Goal: Task Accomplishment & Management: Complete application form

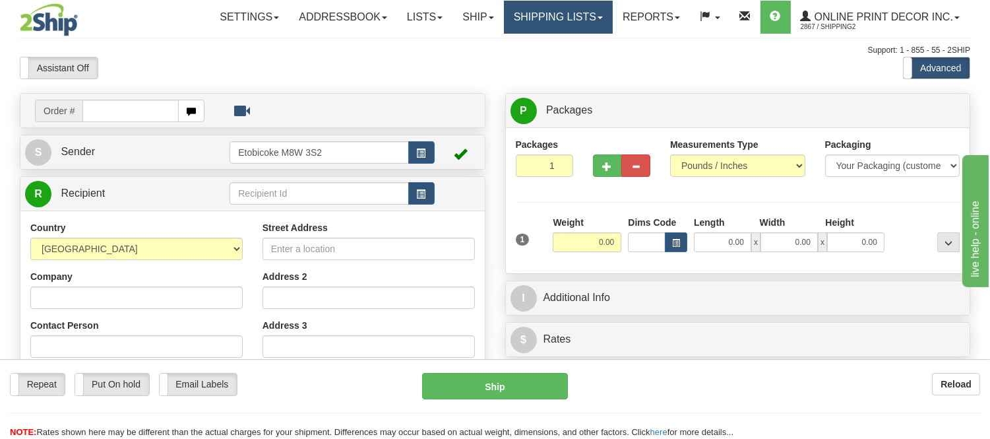
click at [555, 23] on link "Shipping lists" at bounding box center [558, 17] width 109 height 33
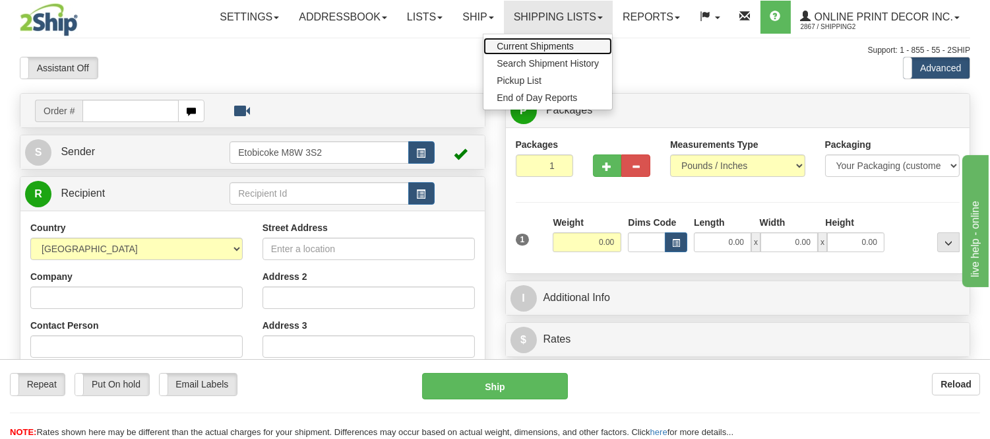
click at [549, 42] on span "Current Shipments" at bounding box center [535, 46] width 77 height 11
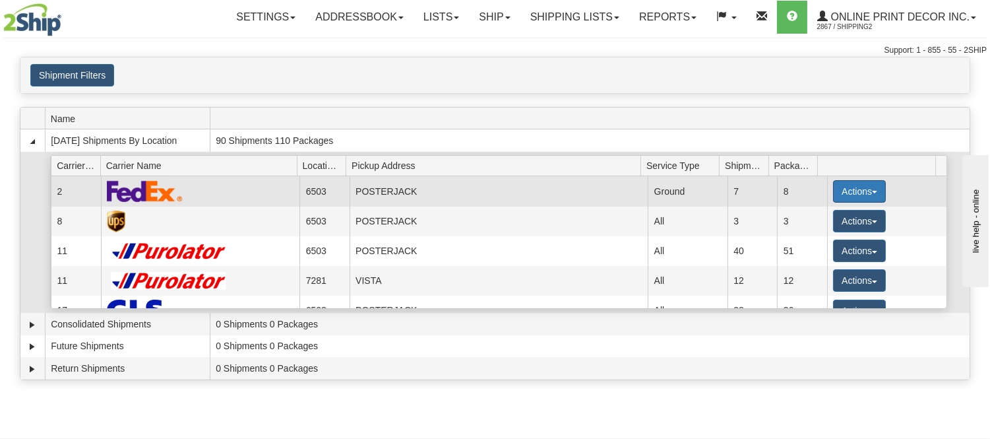
click at [844, 193] on button "Actions" at bounding box center [859, 191] width 53 height 22
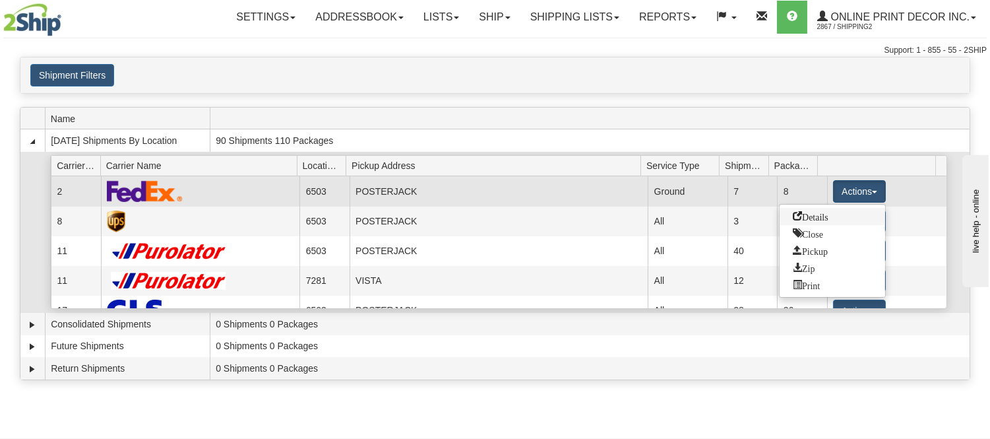
click at [813, 216] on span "Details" at bounding box center [811, 215] width 36 height 9
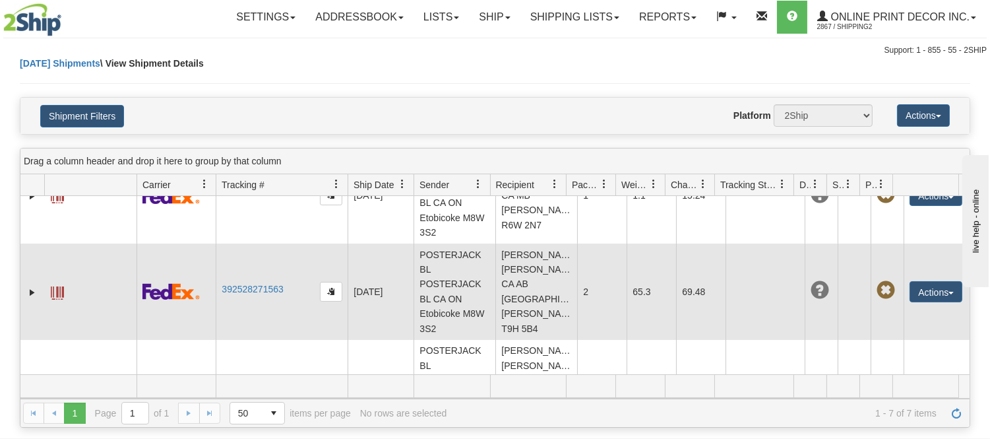
scroll to position [508, 0]
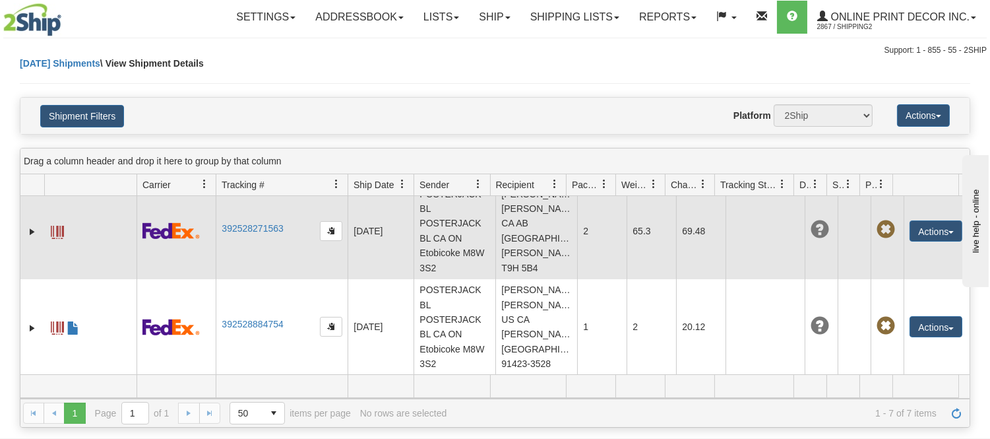
click at [528, 245] on td "Janene Whenham Janene Whenham CA AB FORT MCMURRAY T9H 5B4" at bounding box center [536, 231] width 82 height 96
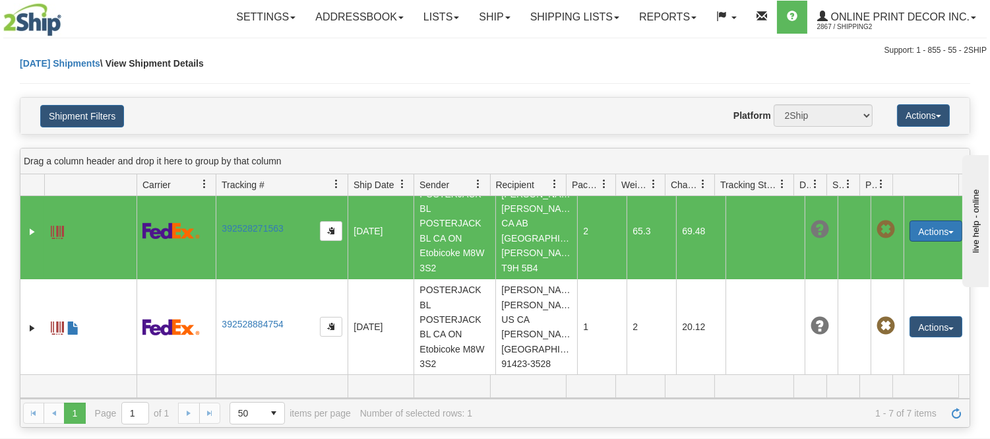
click at [914, 231] on button "Actions" at bounding box center [936, 230] width 53 height 21
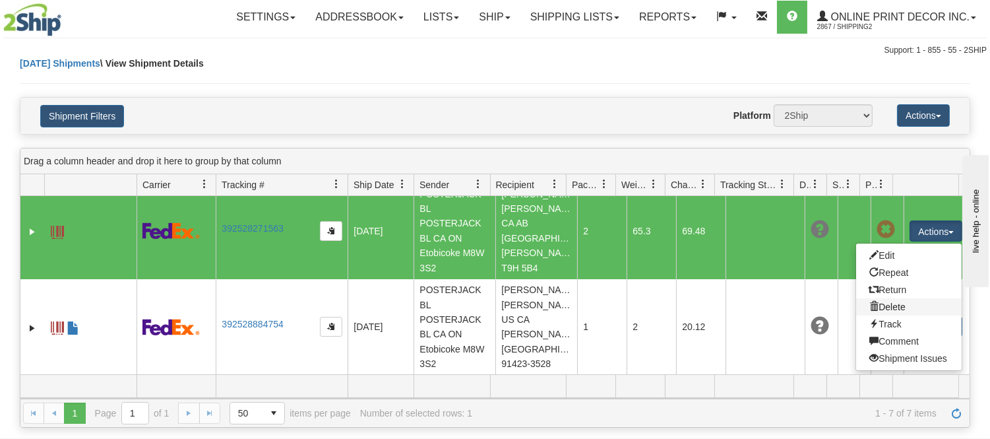
click at [888, 298] on link "Delete" at bounding box center [909, 306] width 106 height 17
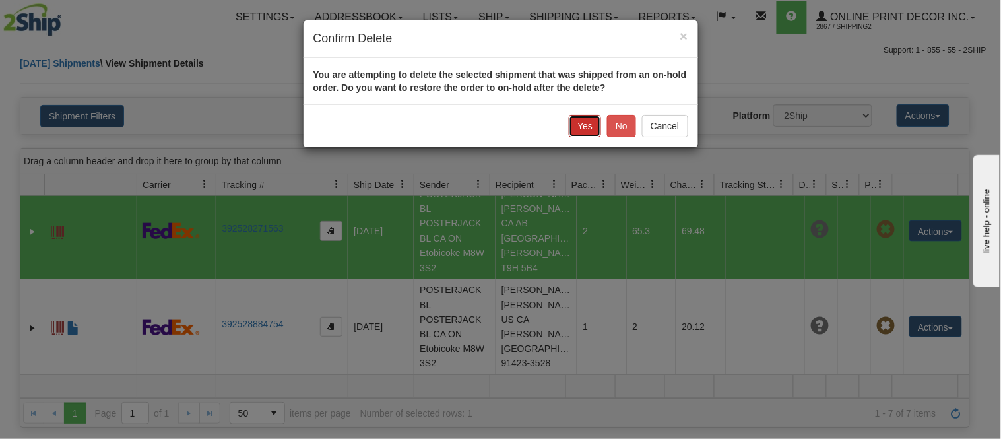
click at [590, 122] on button "Yes" at bounding box center [585, 126] width 32 height 22
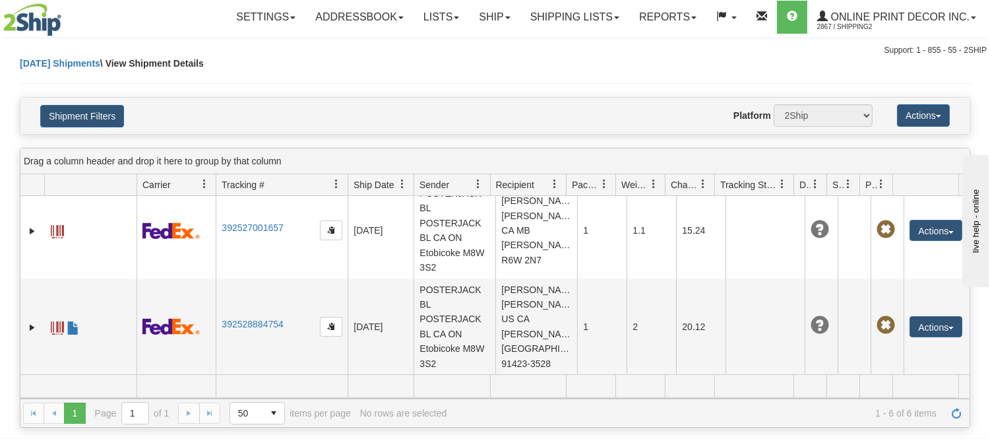
scroll to position [397, 0]
click at [476, 18] on link "Ship" at bounding box center [494, 17] width 51 height 33
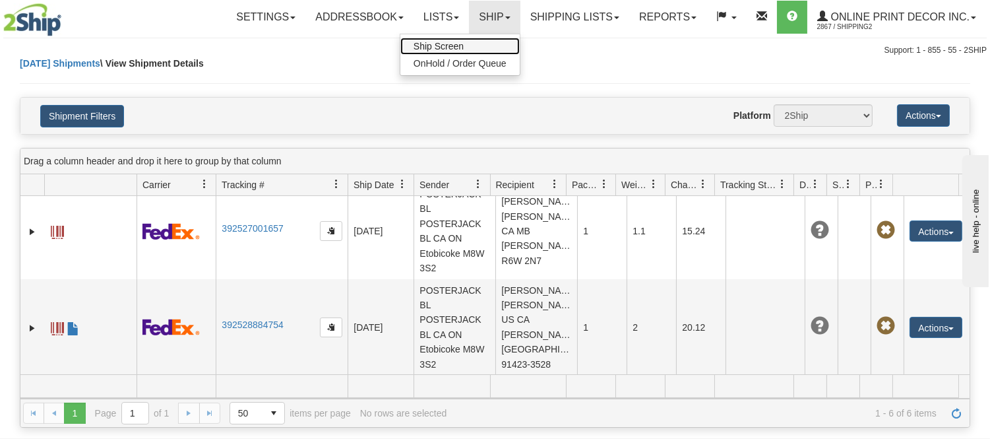
click at [451, 41] on span "Ship Screen" at bounding box center [439, 46] width 50 height 11
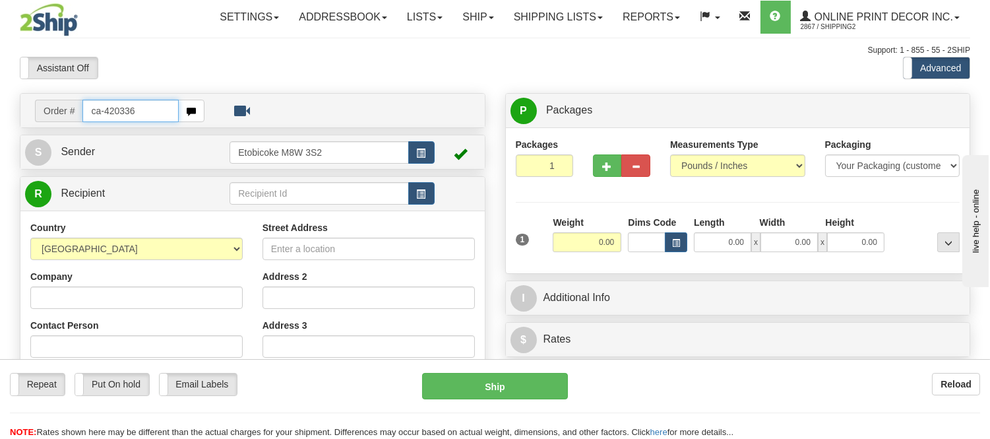
type input "ca-420336"
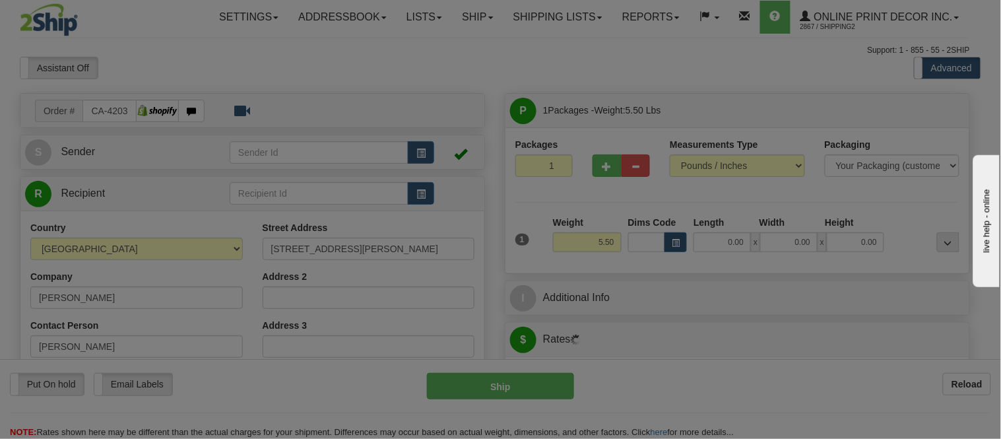
type input "FORT MCMURRAY"
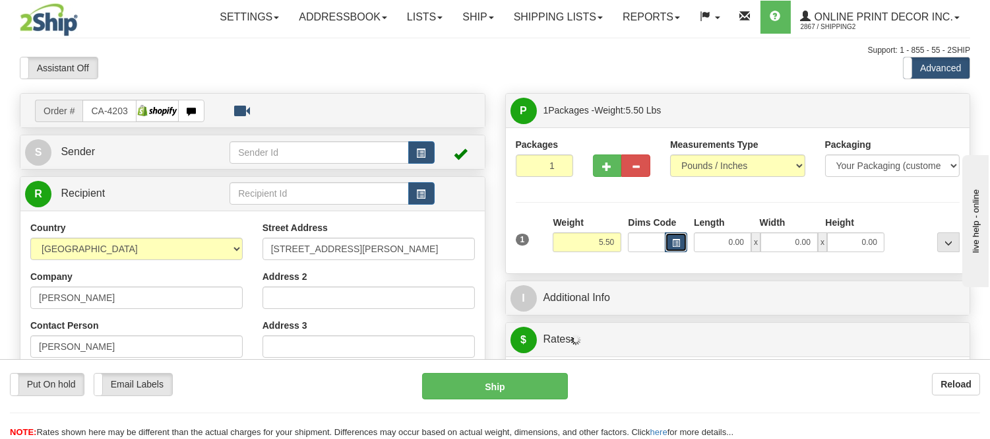
click at [670, 249] on button "button" at bounding box center [676, 242] width 22 height 20
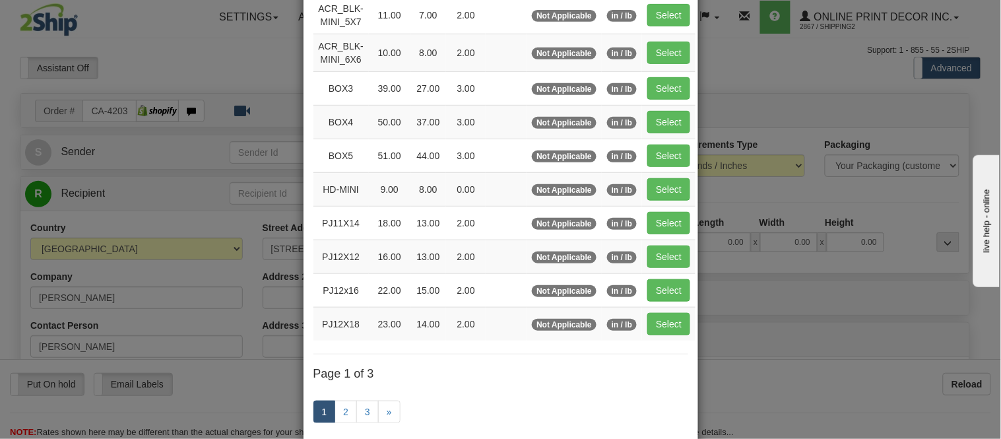
scroll to position [146, 0]
click at [663, 84] on button "Select" at bounding box center [668, 88] width 43 height 22
type input "BOX3"
type input "39.00"
type input "27.00"
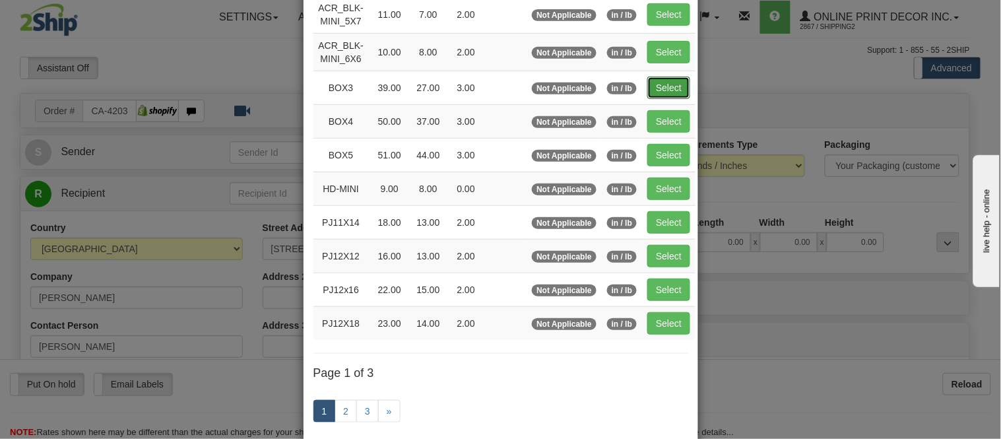
type input "3.00"
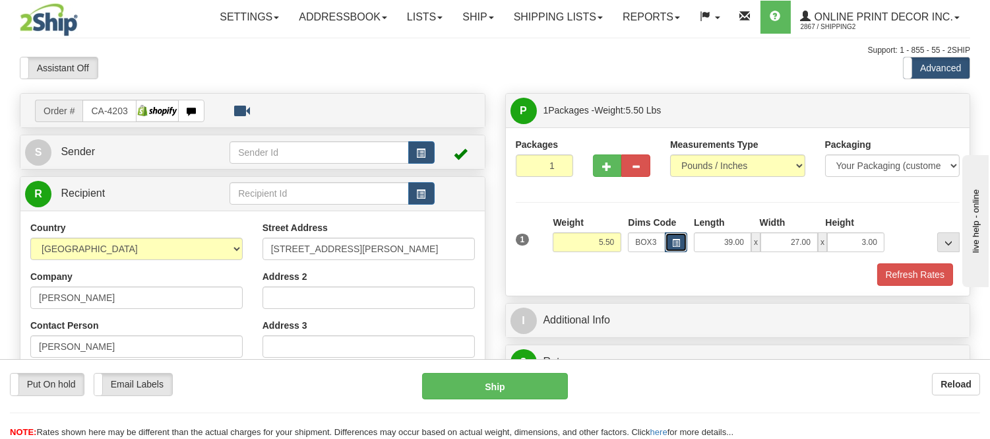
click at [682, 239] on button "button" at bounding box center [676, 242] width 22 height 20
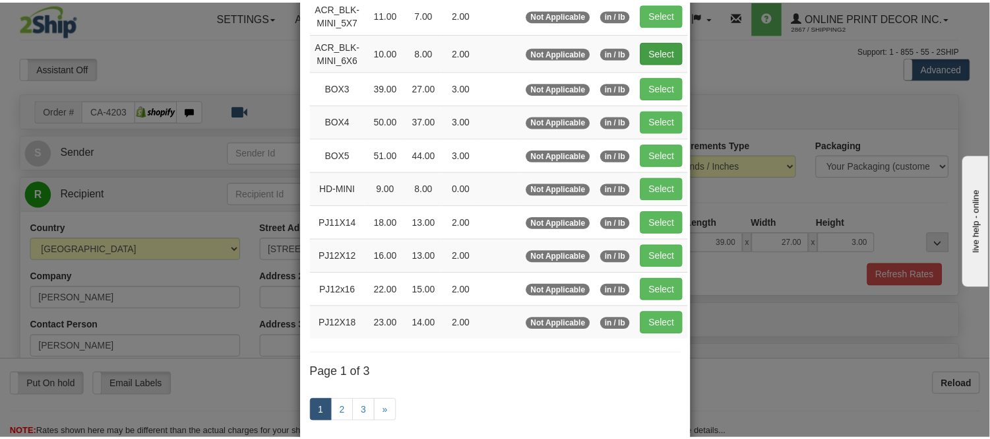
scroll to position [0, 0]
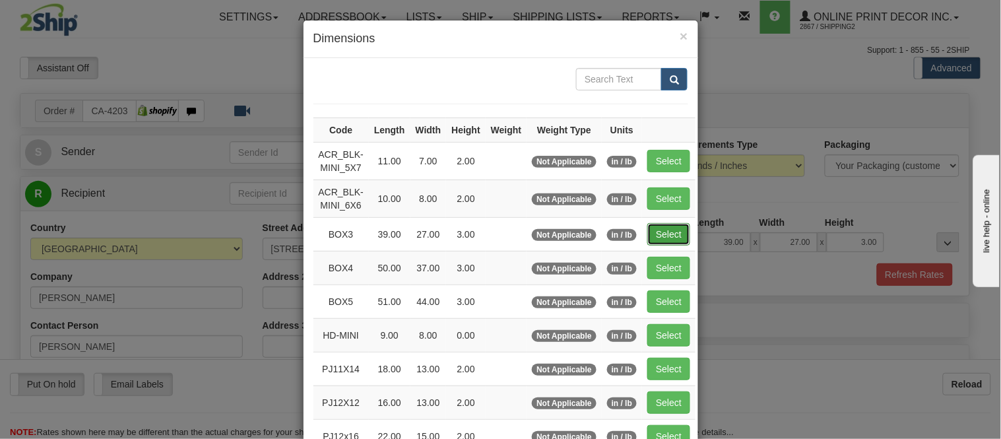
click at [652, 232] on button "Select" at bounding box center [668, 234] width 43 height 22
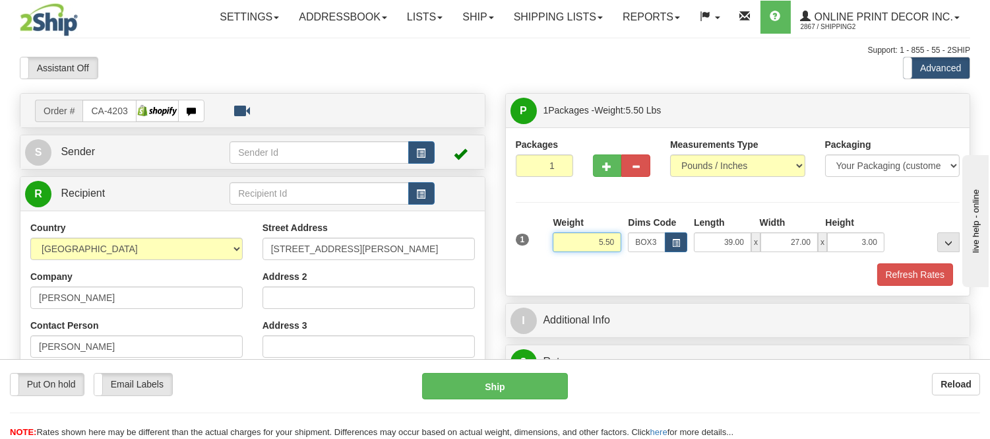
drag, startPoint x: 617, startPoint y: 241, endPoint x: 538, endPoint y: 214, distance: 83.7
click at [538, 214] on div "Packages 1 1 Measurements Type" at bounding box center [738, 212] width 445 height 148
type input "13.98"
click at [676, 243] on span "button" at bounding box center [676, 242] width 8 height 7
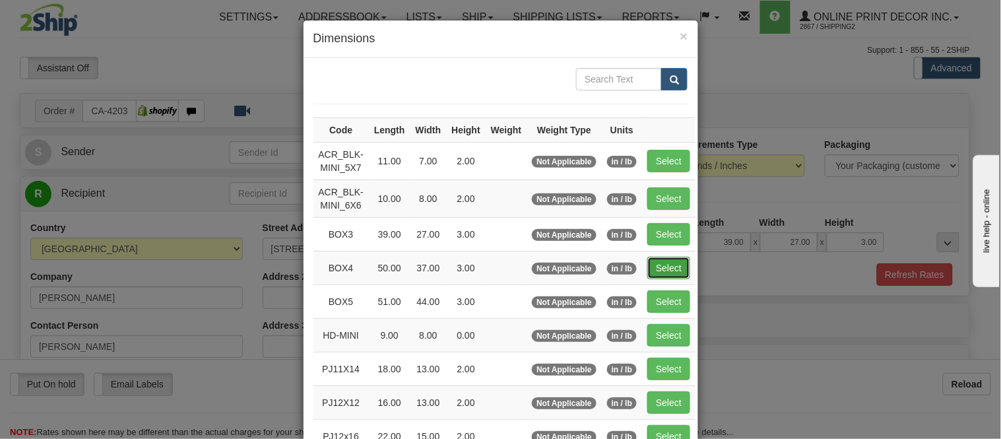
click at [662, 265] on button "Select" at bounding box center [668, 268] width 43 height 22
type input "BOX4"
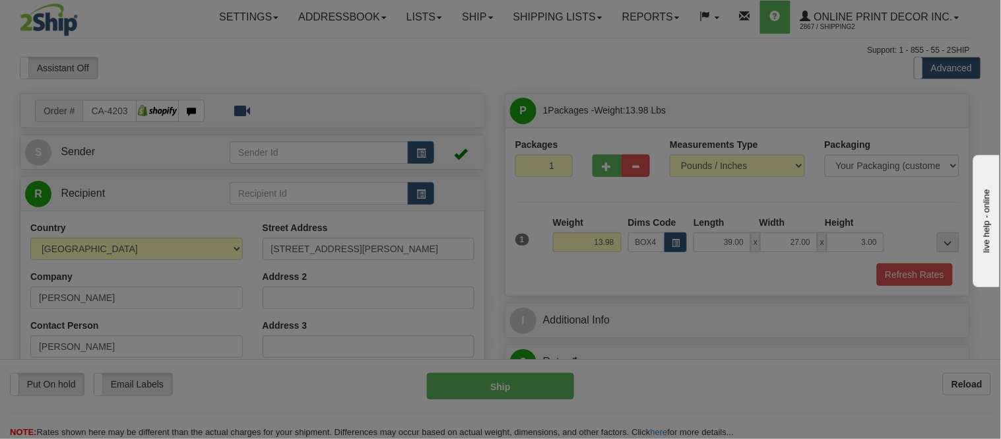
type input "50.00"
type input "37.00"
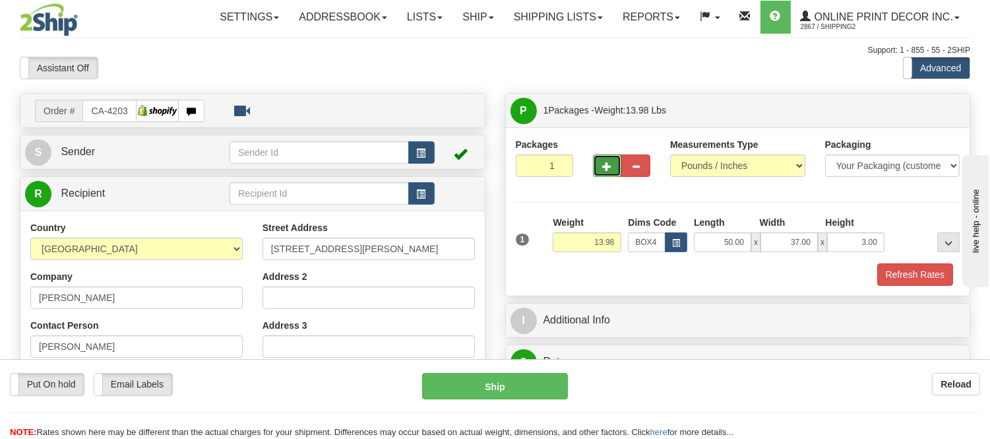
click at [604, 167] on span "button" at bounding box center [607, 166] width 9 height 9
radio input "true"
type input "2"
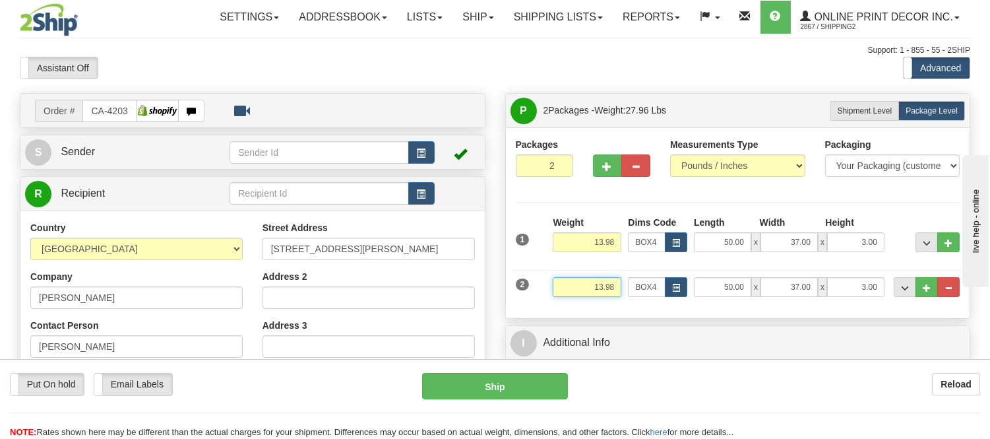
drag, startPoint x: 615, startPoint y: 288, endPoint x: 528, endPoint y: 280, distance: 87.4
click at [528, 280] on div "2 Weight 13.98 Dims Code BOX4 Length Width x" at bounding box center [738, 285] width 451 height 44
type input "6.98"
click at [679, 288] on span "button" at bounding box center [676, 287] width 8 height 7
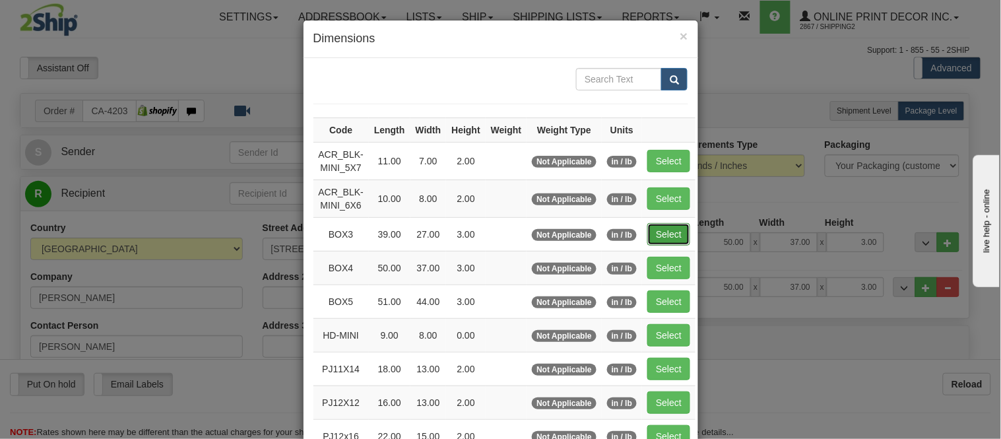
click at [660, 234] on button "Select" at bounding box center [668, 234] width 43 height 22
type input "BOX3"
type input "39.00"
type input "27.00"
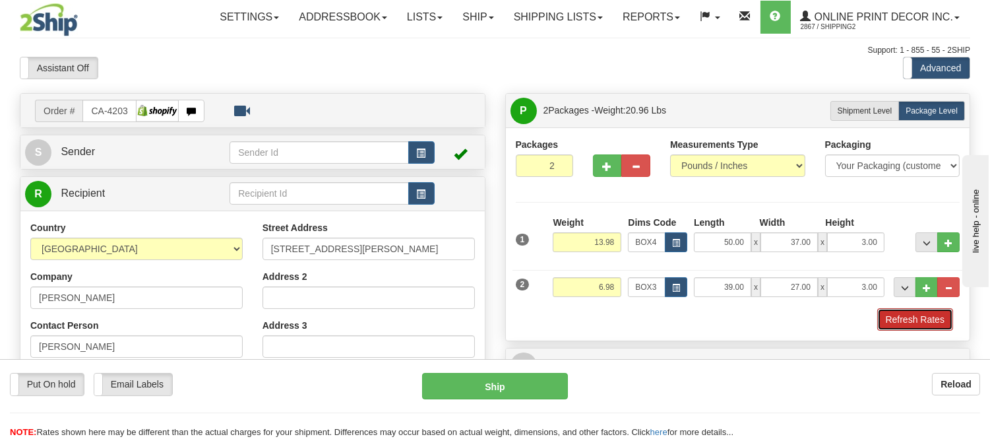
click at [905, 321] on button "Refresh Rates" at bounding box center [915, 319] width 76 height 22
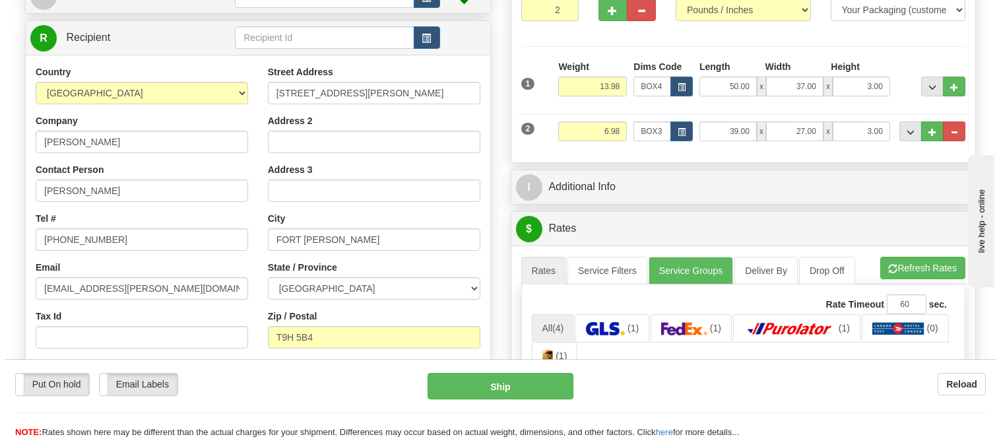
scroll to position [146, 0]
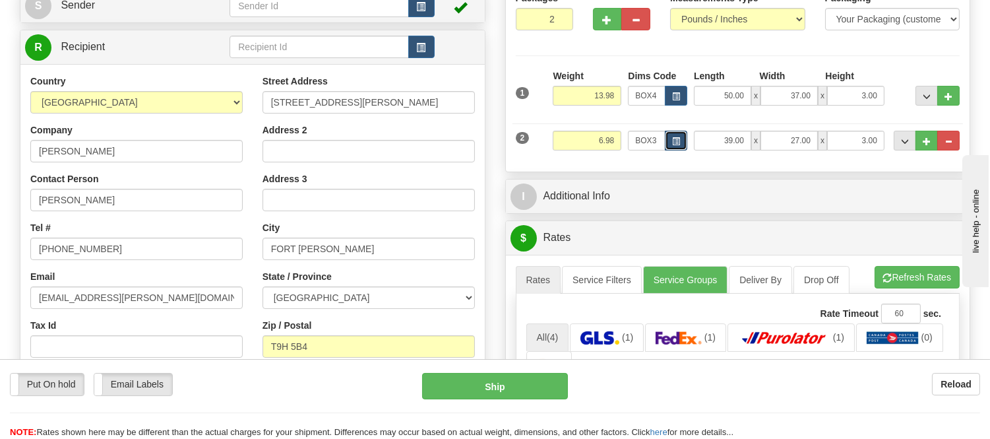
click at [673, 135] on button "button" at bounding box center [676, 141] width 22 height 20
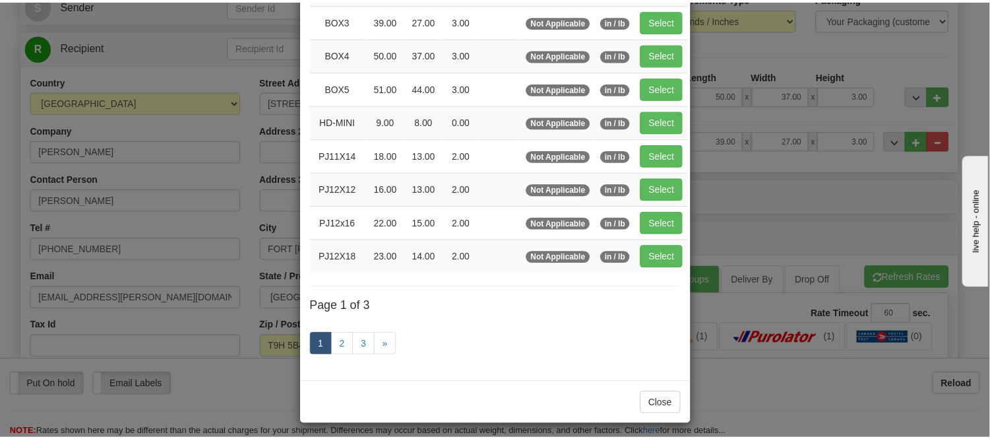
scroll to position [220, 0]
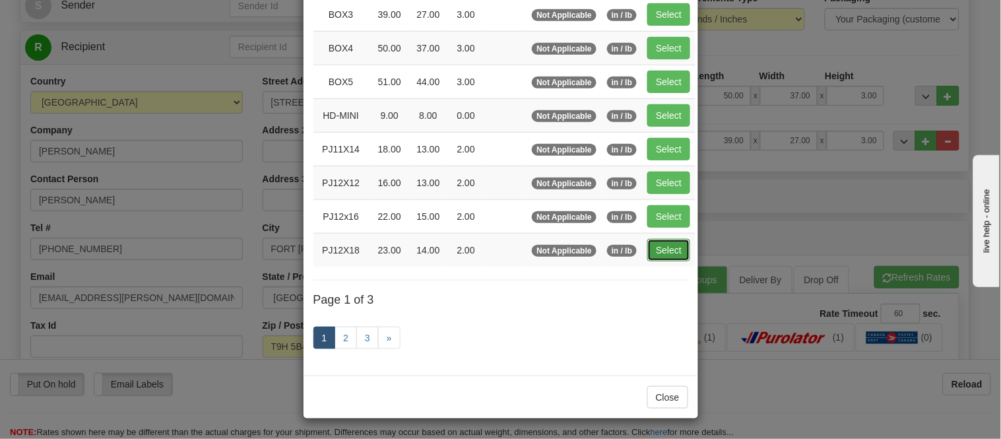
click at [660, 239] on button "Select" at bounding box center [668, 250] width 43 height 22
type input "PJ12X18"
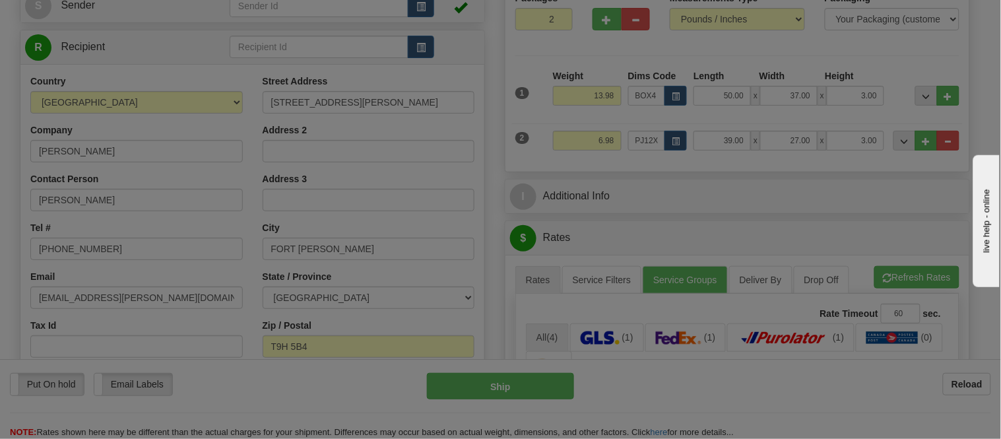
type input "23.00"
type input "14.00"
type input "2.00"
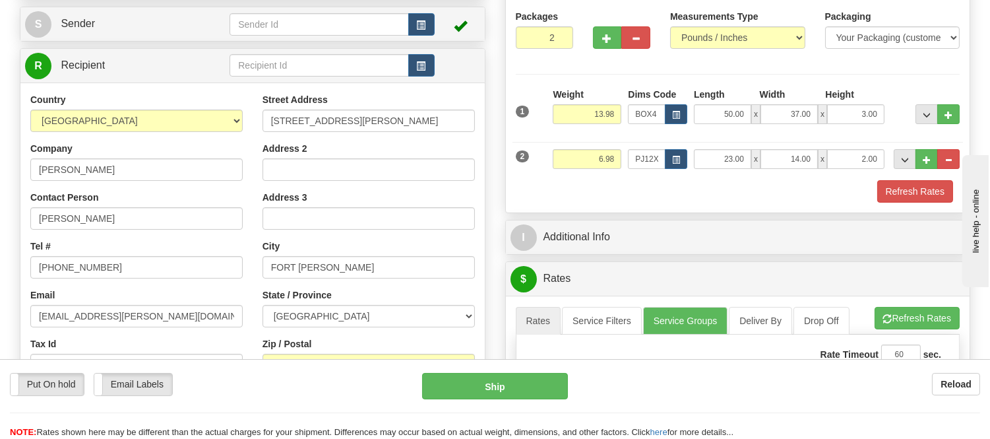
scroll to position [0, 0]
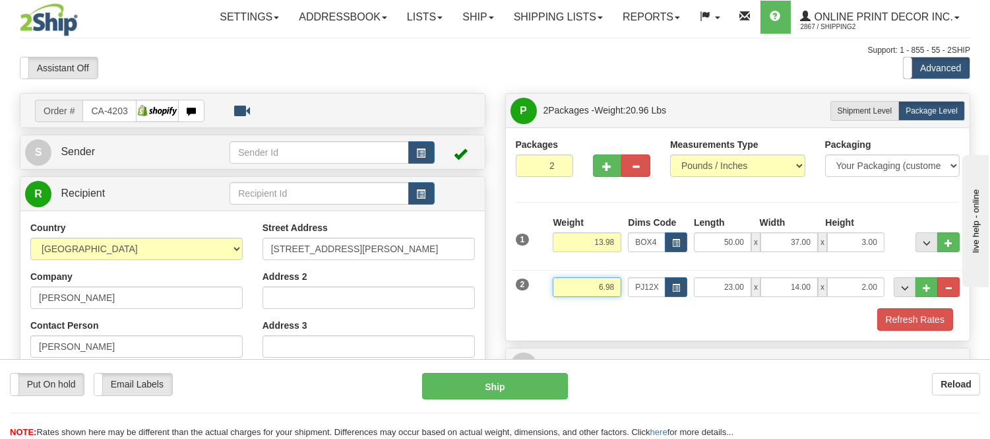
drag, startPoint x: 612, startPoint y: 285, endPoint x: 555, endPoint y: 278, distance: 57.8
click at [555, 278] on input "6.98" at bounding box center [587, 287] width 69 height 20
type input "3.98"
drag, startPoint x: 881, startPoint y: 282, endPoint x: 785, endPoint y: 281, distance: 95.7
click at [785, 281] on div "23.00 x 14.00 x 2.00" at bounding box center [789, 287] width 191 height 20
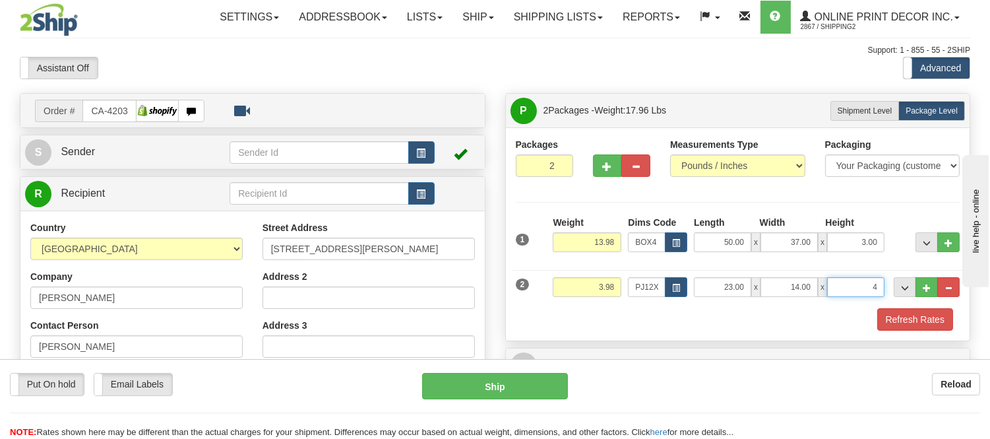
click button "Delete" at bounding box center [0, 0] width 0 height 0
type input "4.00"
click at [598, 173] on button "button" at bounding box center [607, 165] width 29 height 22
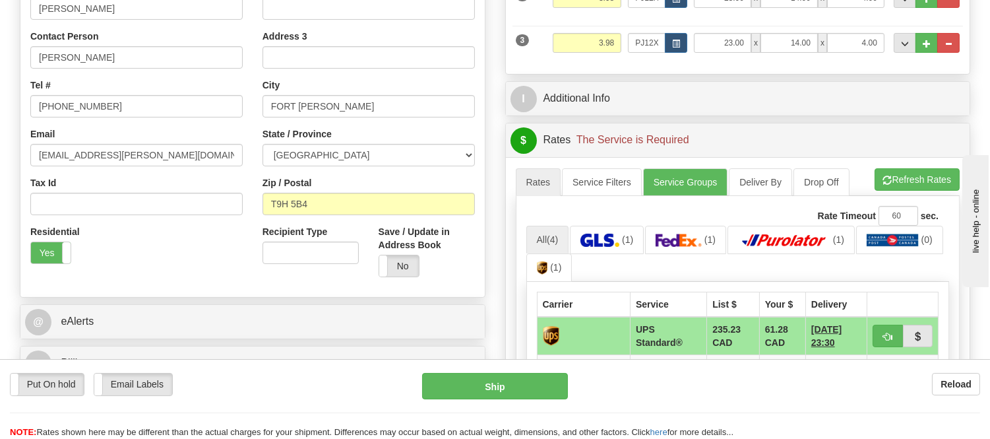
scroll to position [293, 0]
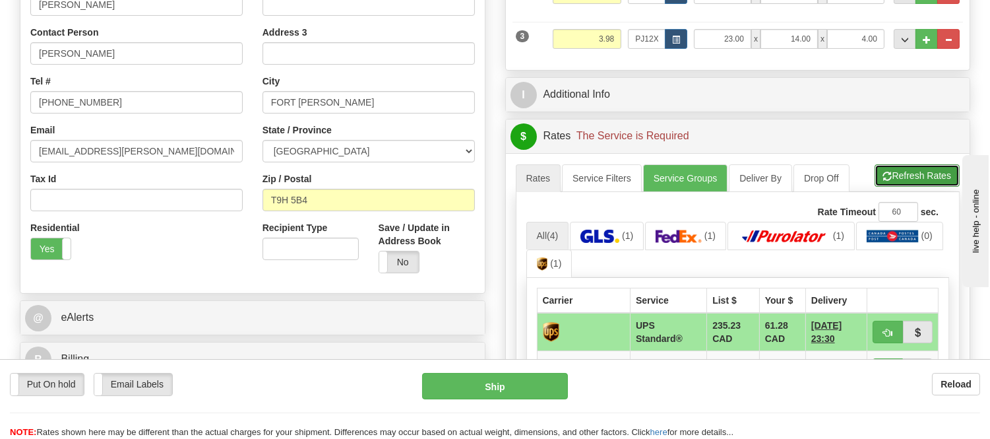
click at [912, 179] on button "Refresh Rates" at bounding box center [917, 175] width 85 height 22
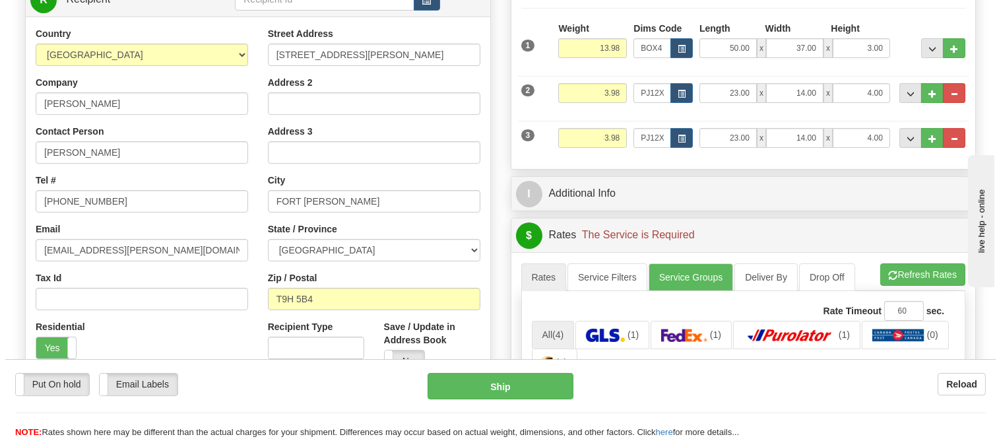
scroll to position [220, 0]
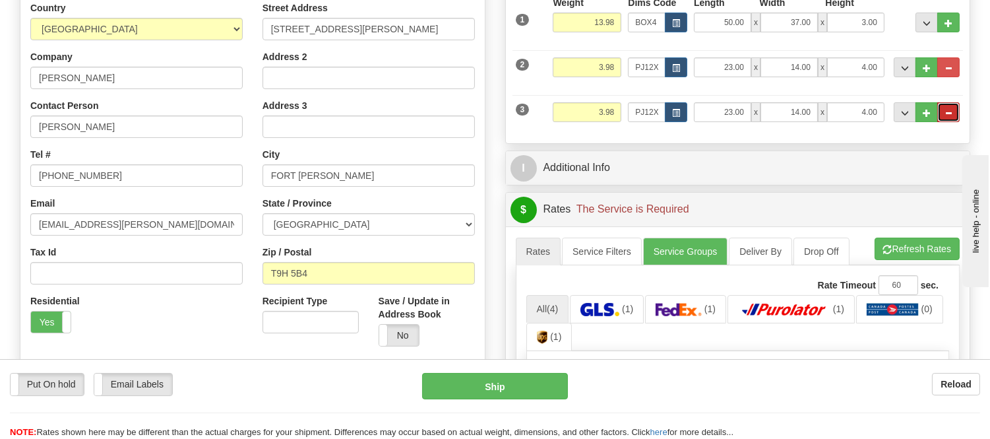
click at [941, 109] on button "..." at bounding box center [948, 112] width 22 height 20
type input "2"
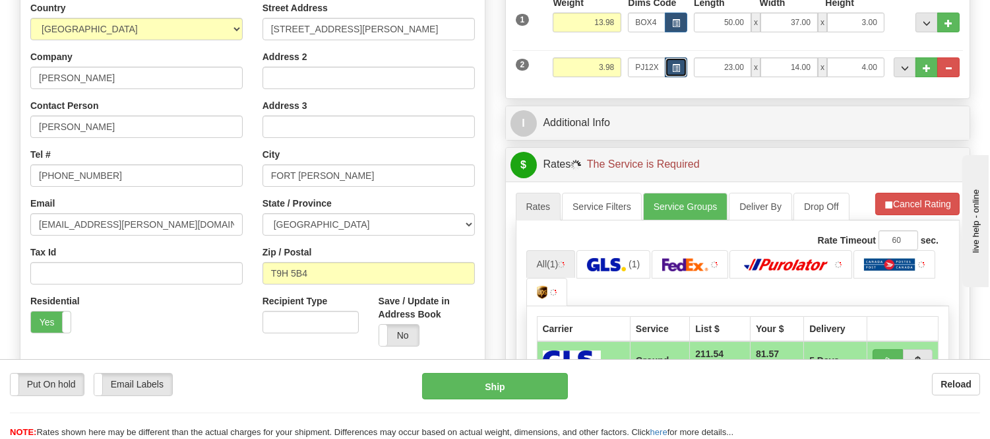
click at [672, 71] on span "button" at bounding box center [676, 68] width 8 height 7
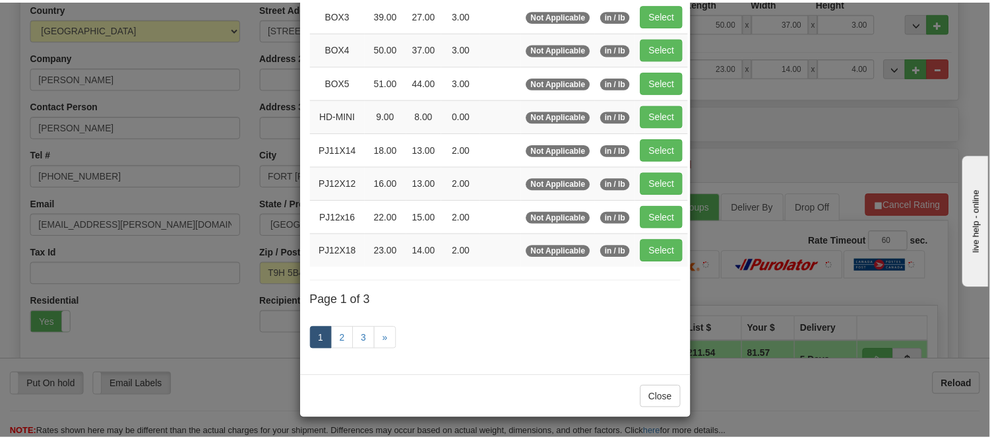
scroll to position [0, 0]
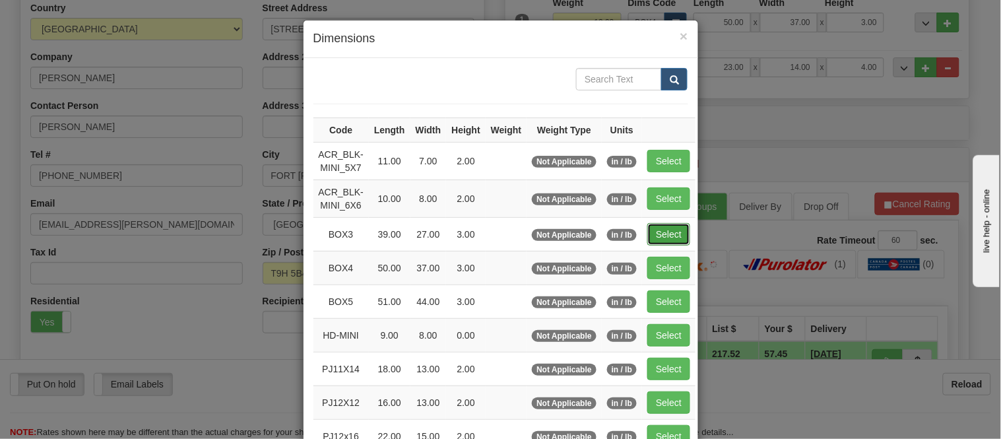
click at [660, 226] on button "Select" at bounding box center [668, 234] width 43 height 22
type input "BOX3"
type input "39.00"
type input "27.00"
type input "3.00"
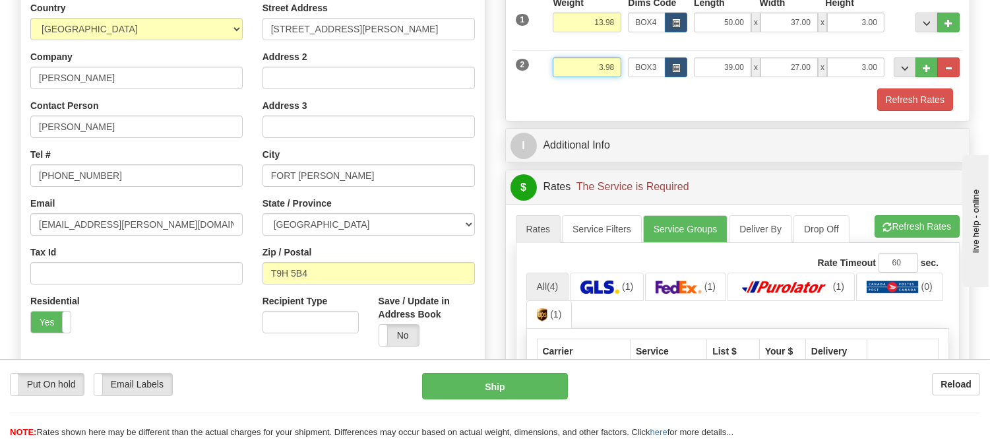
drag, startPoint x: 618, startPoint y: 68, endPoint x: 500, endPoint y: 36, distance: 122.3
click at [500, 36] on div "P Packages 2 Packages - Weight: 17.96 Lbs Shipment Level Shipm. Package Level P…" at bounding box center [738, 315] width 486 height 884
type input "6.98"
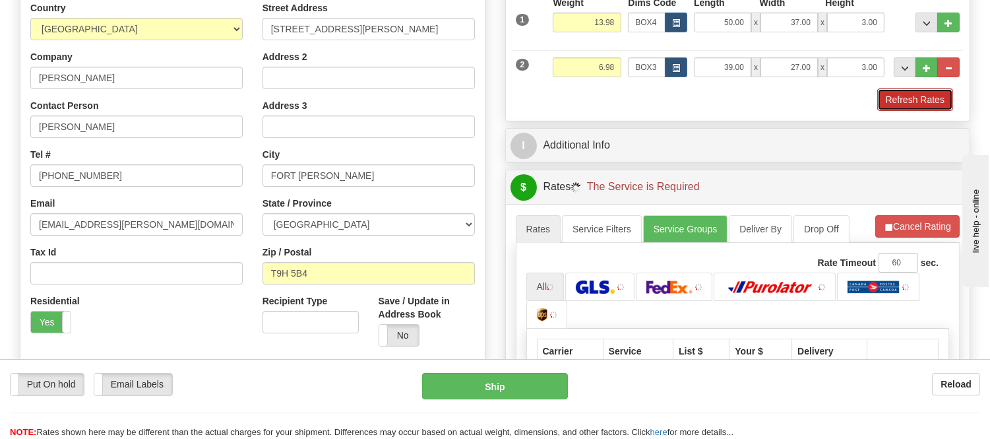
click at [901, 99] on button "Refresh Rates" at bounding box center [915, 99] width 76 height 22
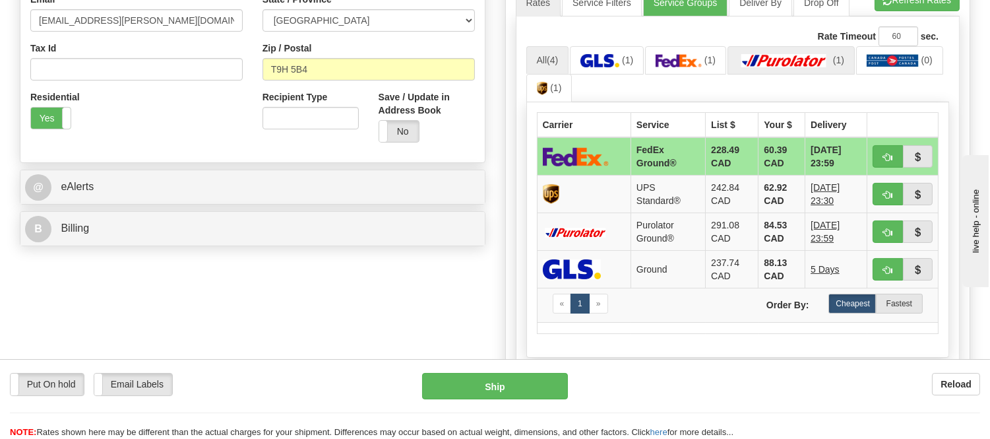
scroll to position [439, 0]
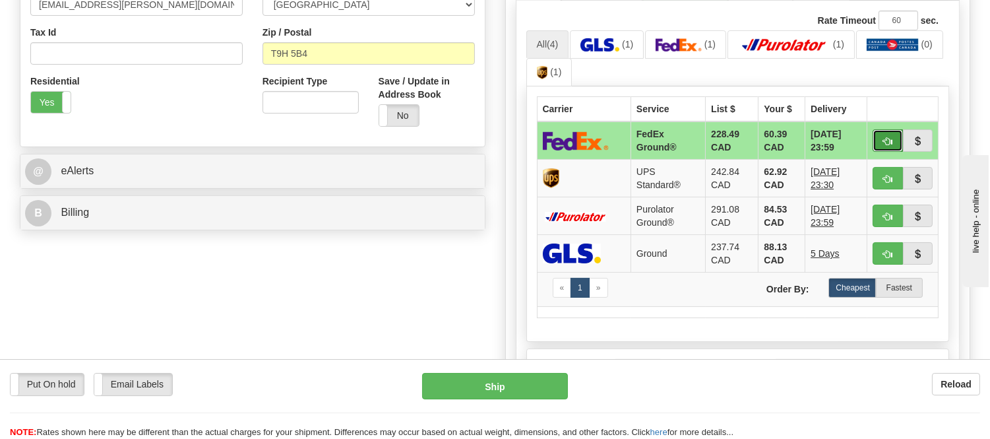
click at [887, 141] on span "button" at bounding box center [887, 141] width 9 height 9
type input "92"
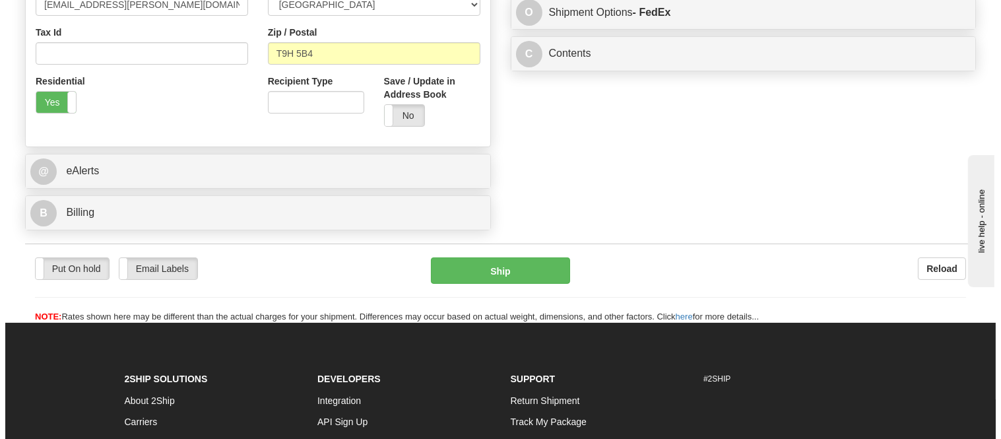
scroll to position [146, 0]
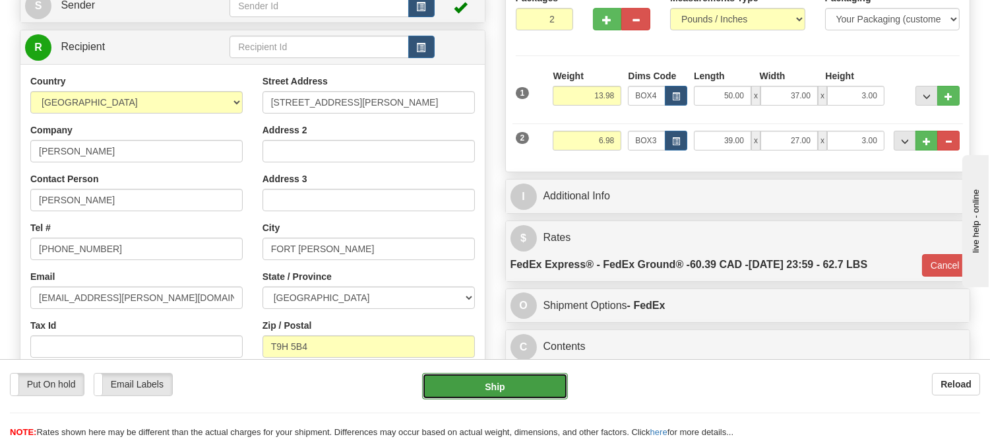
click at [548, 387] on button "Ship" at bounding box center [494, 386] width 145 height 26
